Goal: Information Seeking & Learning: Learn about a topic

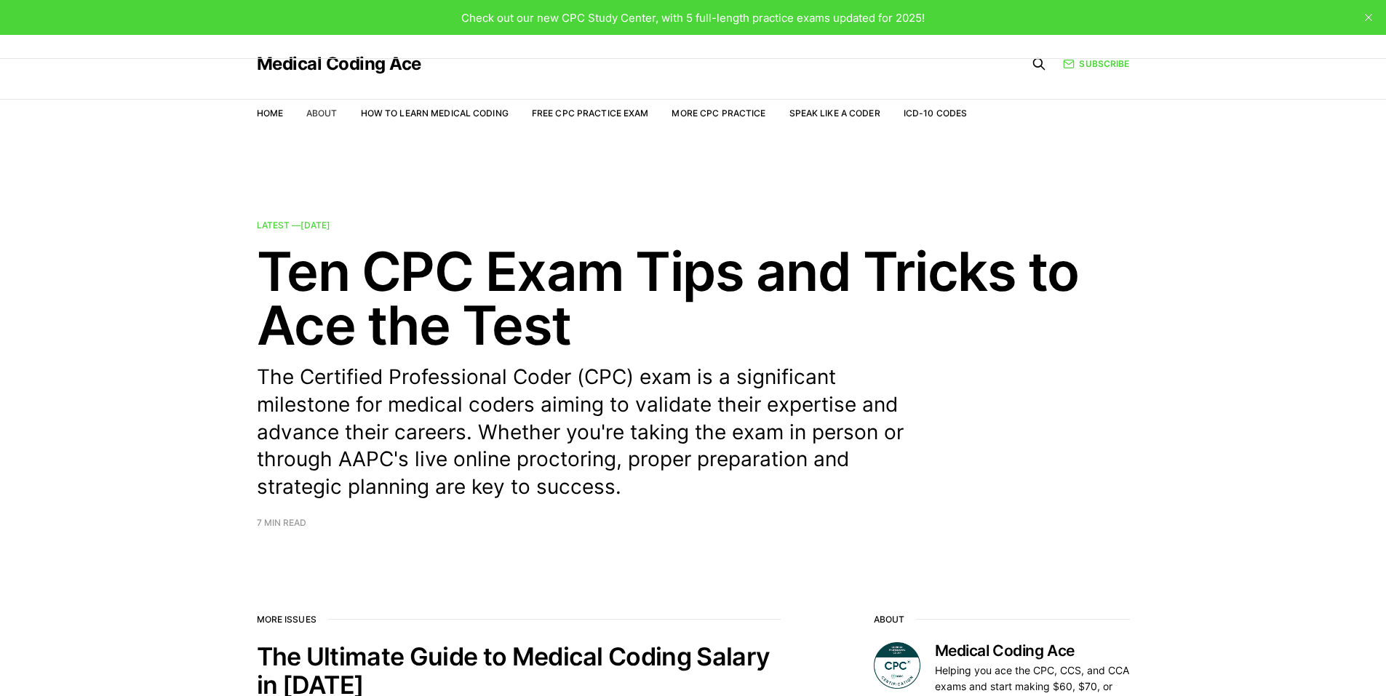
click at [317, 115] on link "About" at bounding box center [321, 113] width 31 height 11
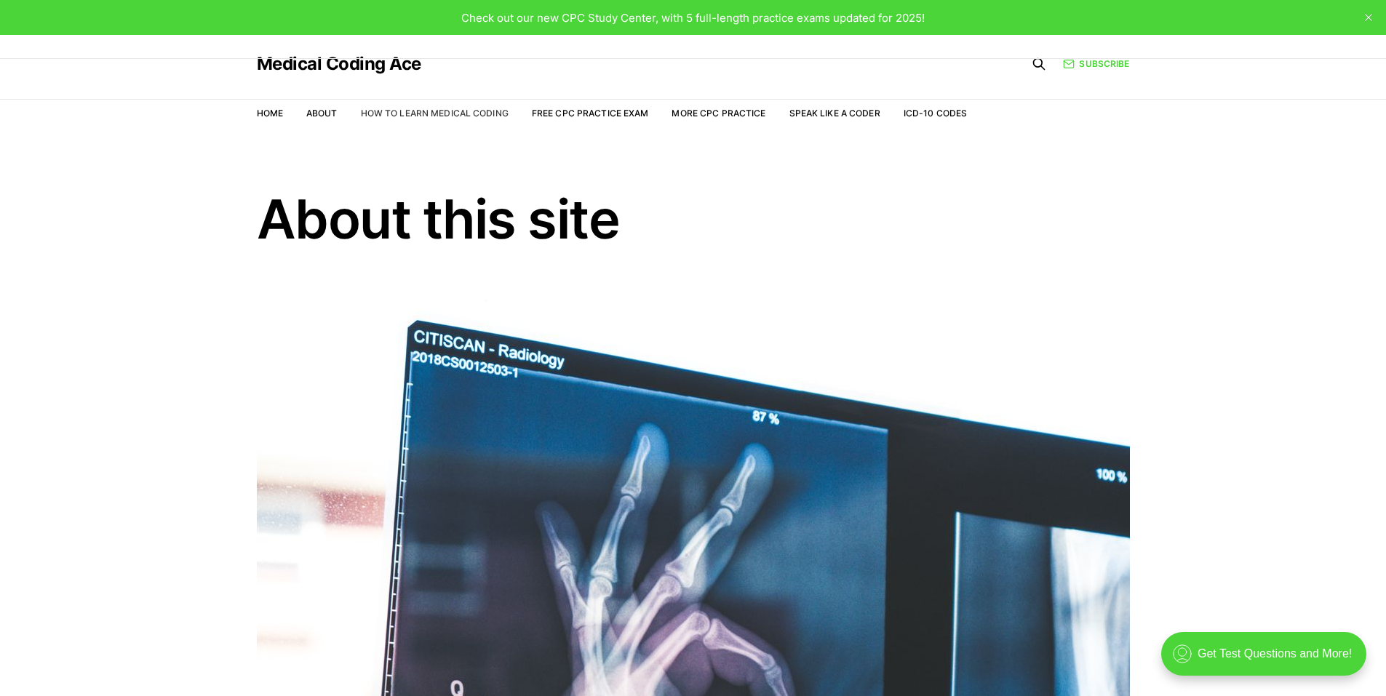
click at [425, 113] on link "How to Learn Medical Coding" at bounding box center [435, 113] width 148 height 11
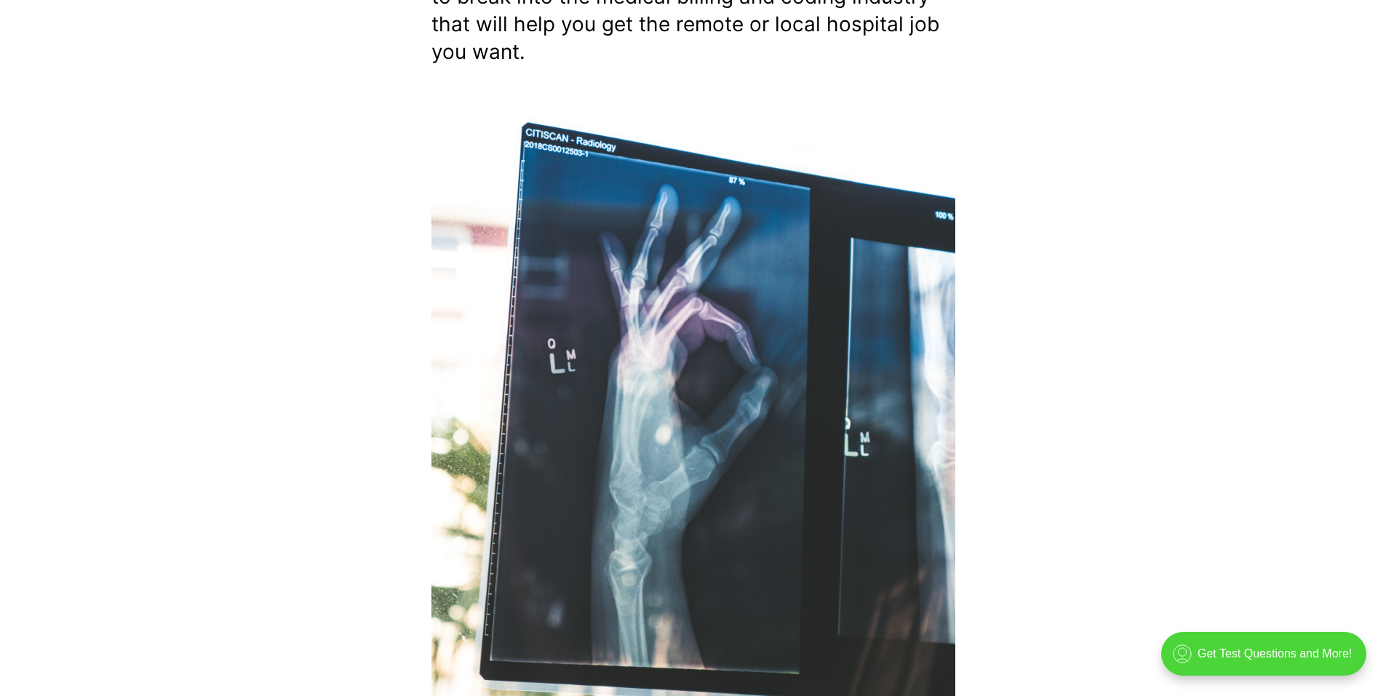
scroll to position [81, 0]
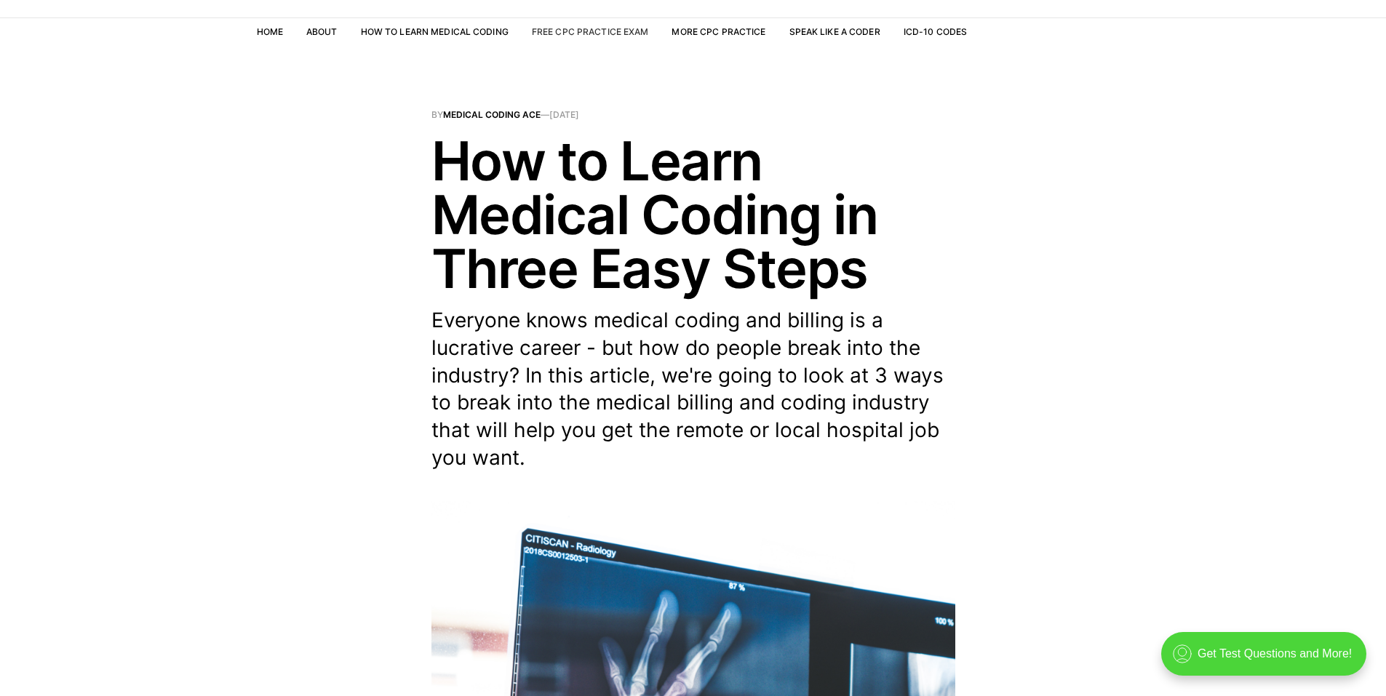
click at [583, 30] on link "Free CPC Practice Exam" at bounding box center [590, 31] width 117 height 11
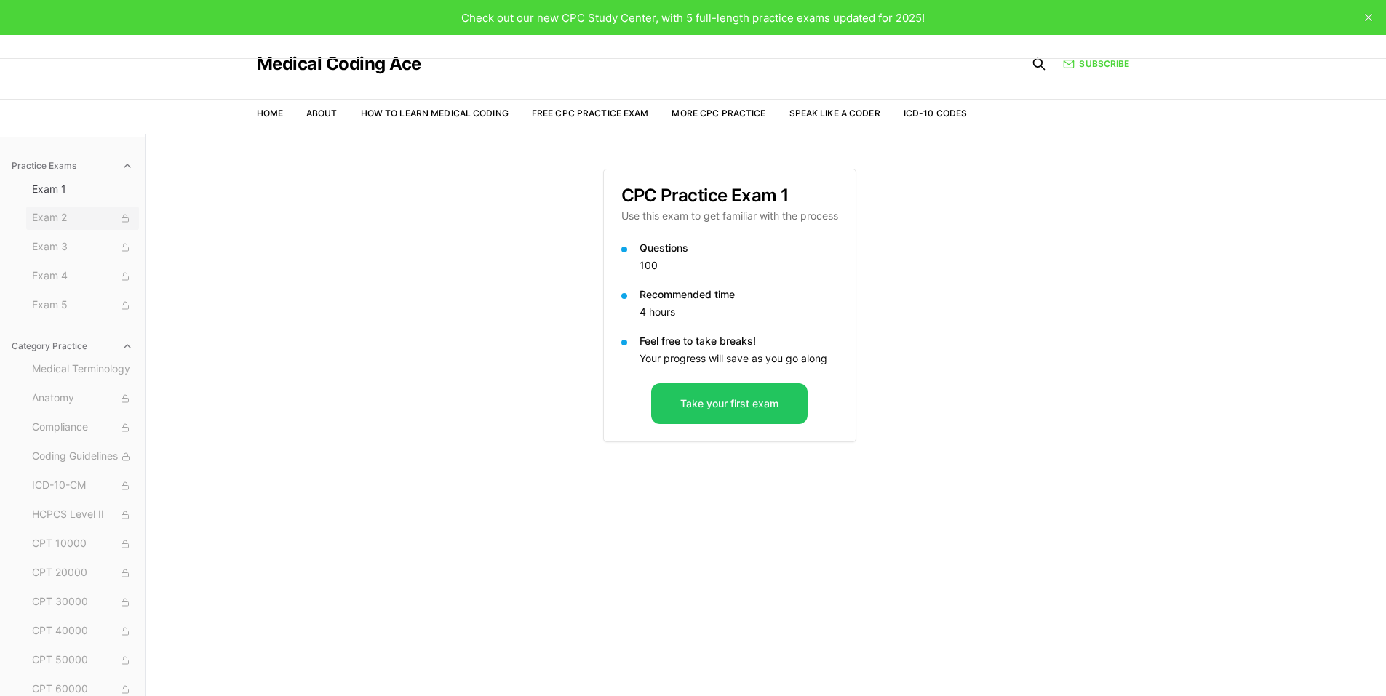
click at [65, 217] on span "Exam 2" at bounding box center [82, 218] width 101 height 16
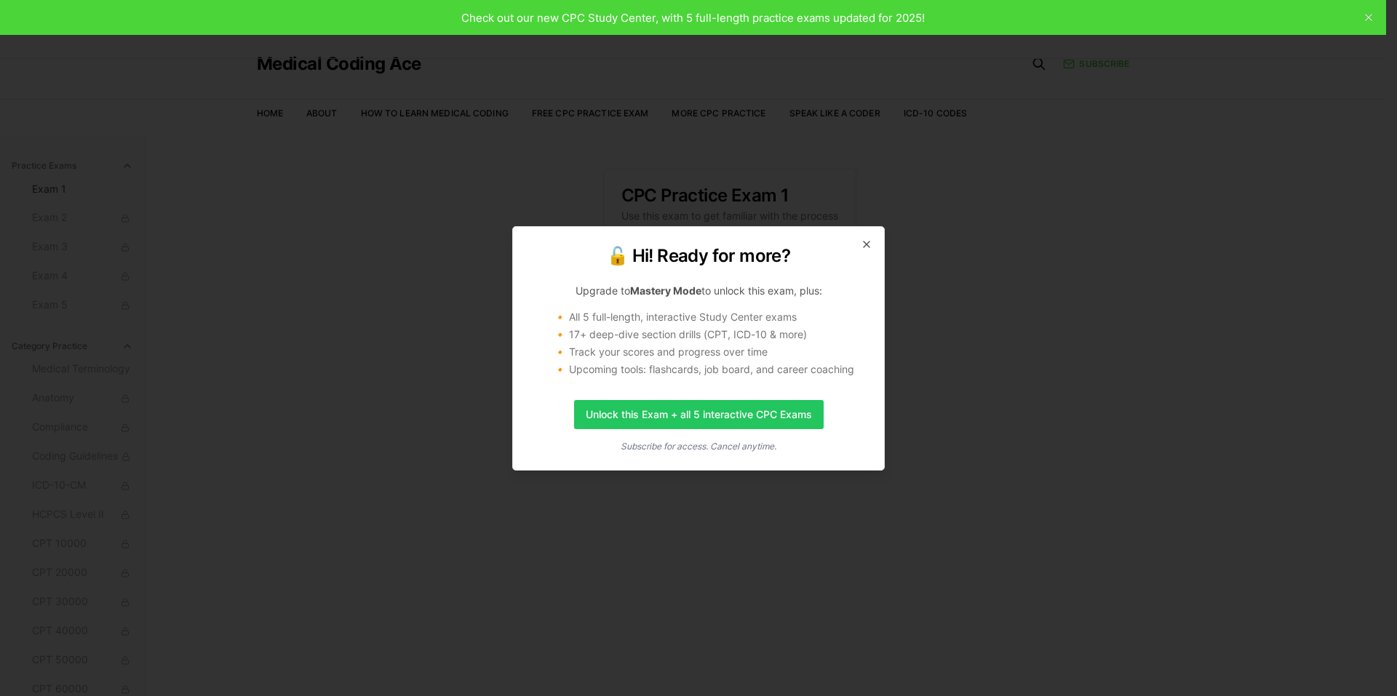
click at [858, 251] on h2 "🔓 Hi! Ready for more?" at bounding box center [698, 255] width 336 height 23
click at [871, 245] on icon "button" at bounding box center [867, 245] width 12 height 12
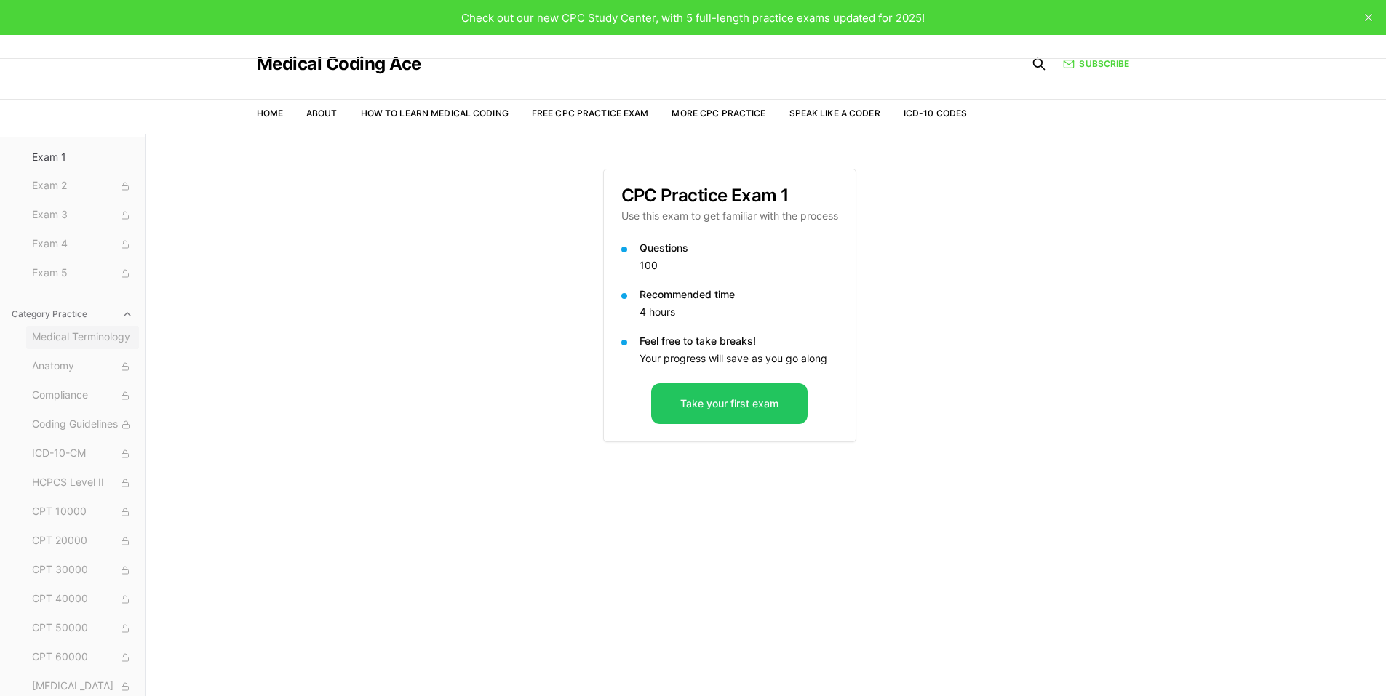
scroll to position [63, 0]
click at [94, 314] on button "Medical Terminology" at bounding box center [82, 306] width 113 height 23
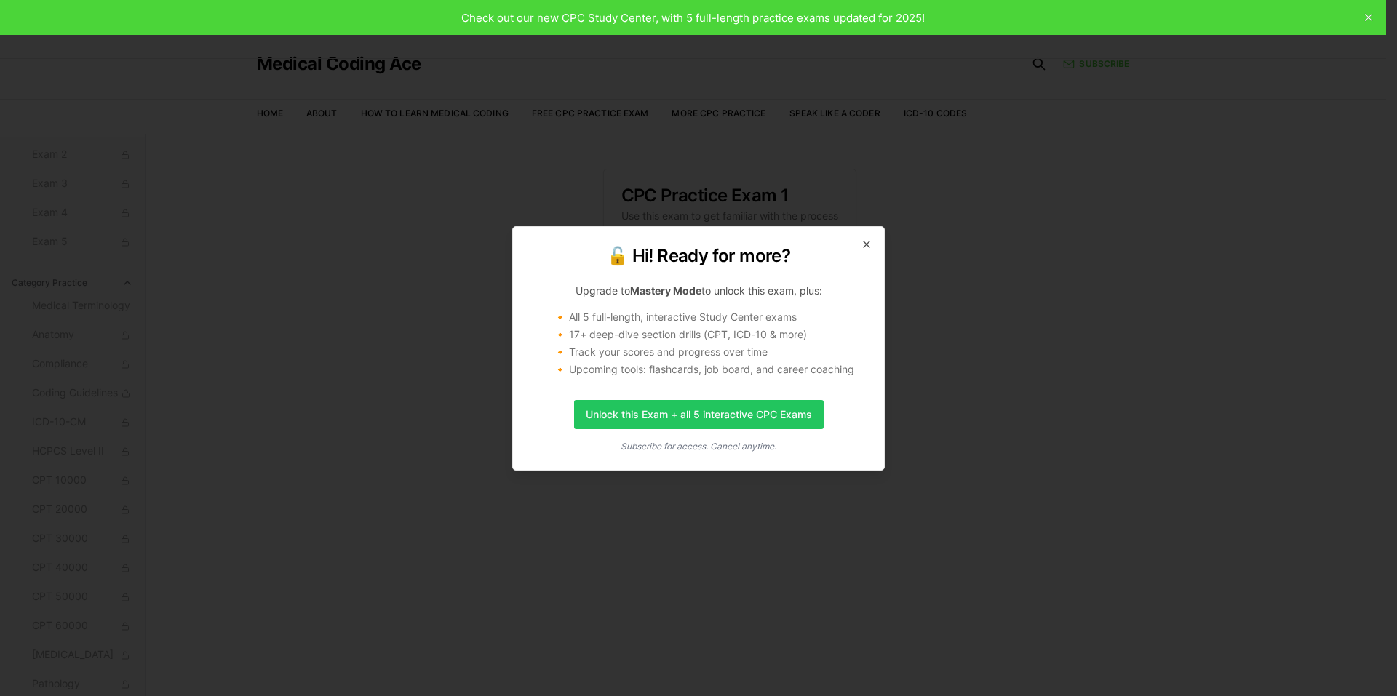
click at [871, 250] on div "🔓 Hi! Ready for more? Upgrade to Mastery Mode to unlock this exam, plus: 🔸 All …" at bounding box center [698, 348] width 373 height 244
click at [870, 244] on icon "button" at bounding box center [867, 245] width 12 height 12
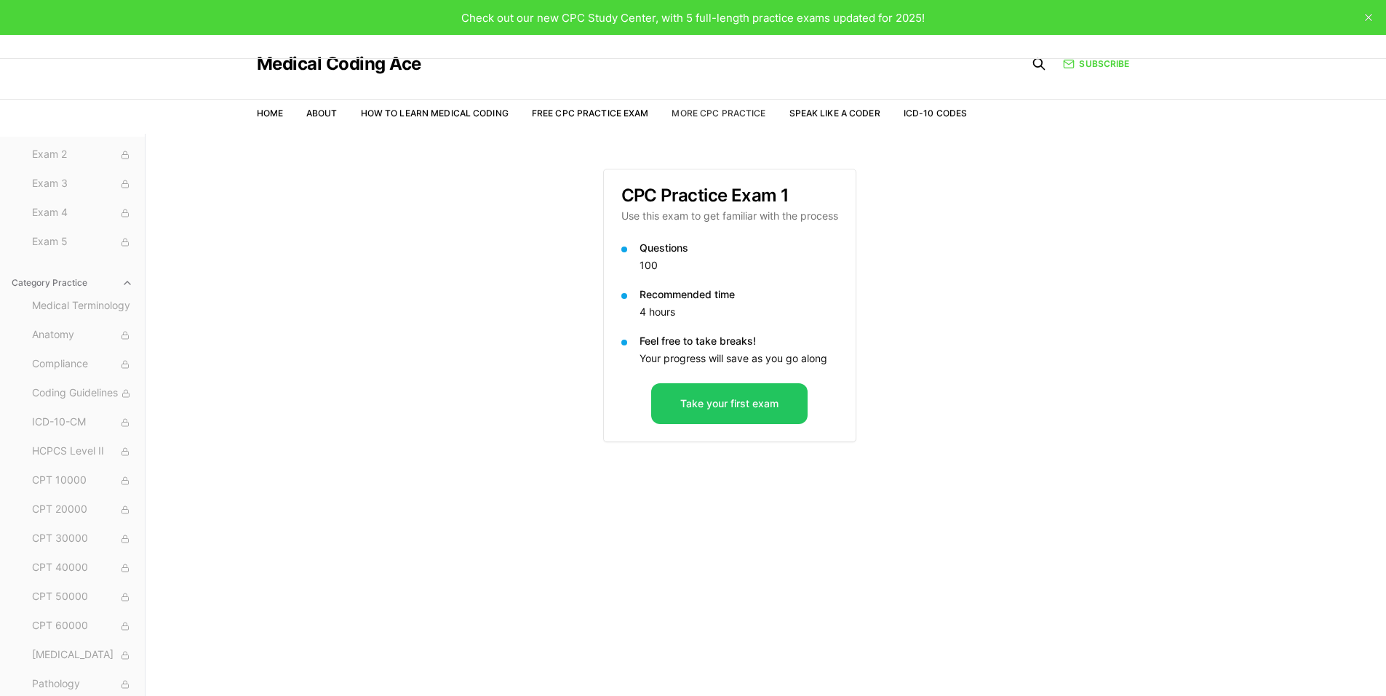
click at [752, 118] on link "More CPC Practice" at bounding box center [719, 113] width 94 height 11
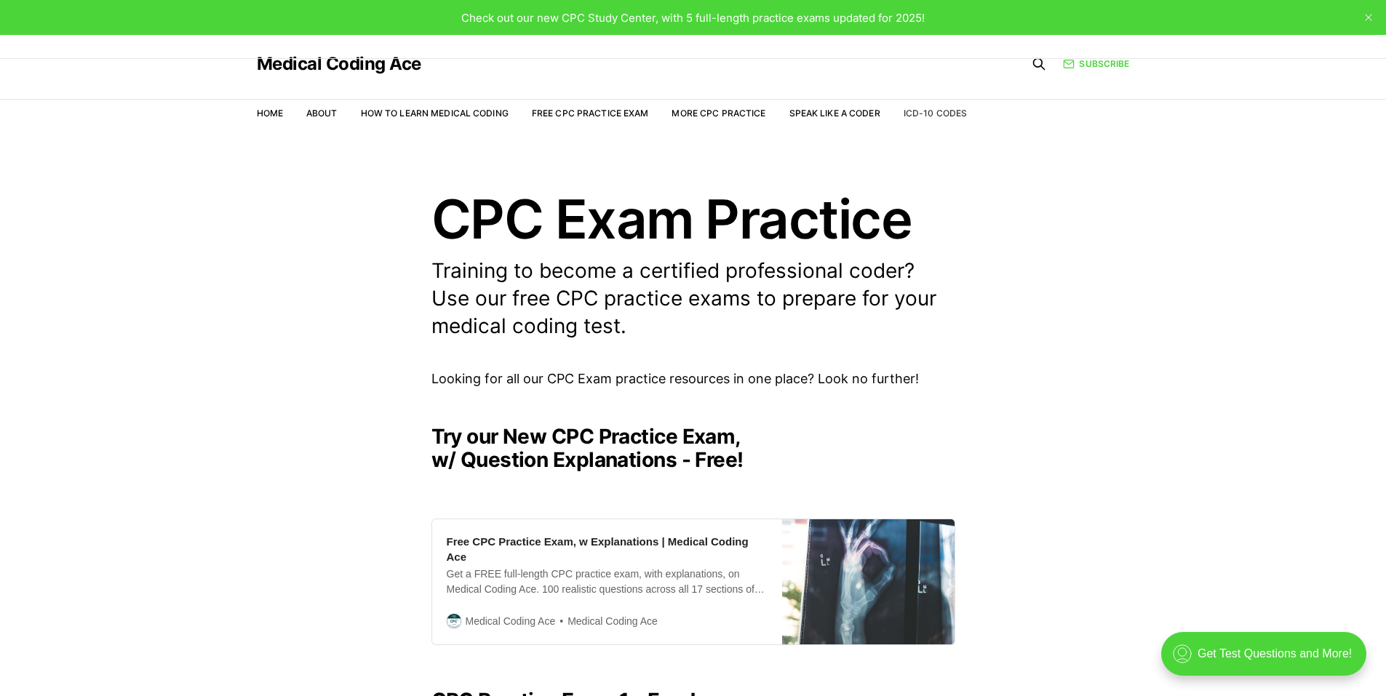
click at [924, 116] on link "ICD-10 Codes" at bounding box center [935, 113] width 63 height 11
